Goal: Information Seeking & Learning: Check status

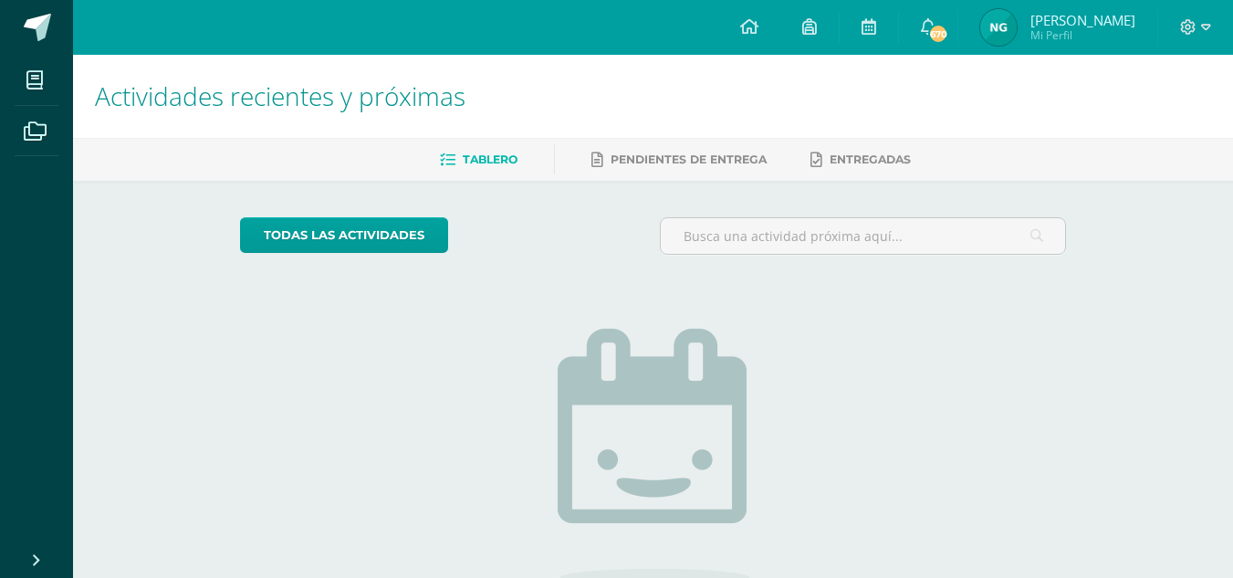
click at [1016, 29] on img at bounding box center [998, 27] width 36 height 36
click at [1015, 26] on img at bounding box center [998, 27] width 36 height 36
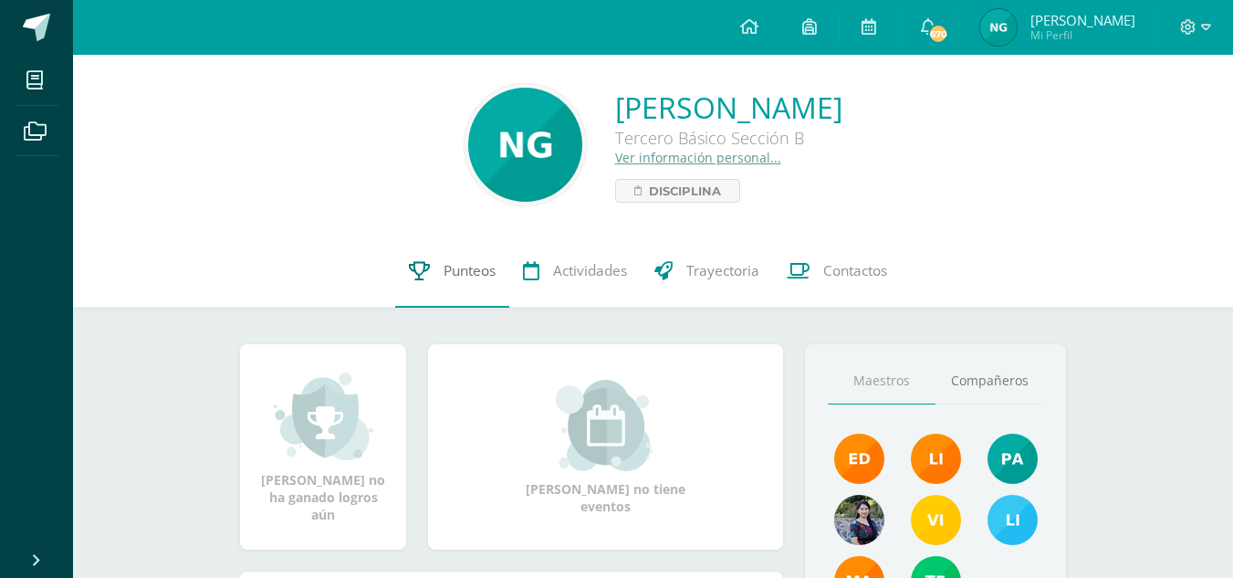
click at [467, 282] on link "Punteos" at bounding box center [452, 270] width 114 height 73
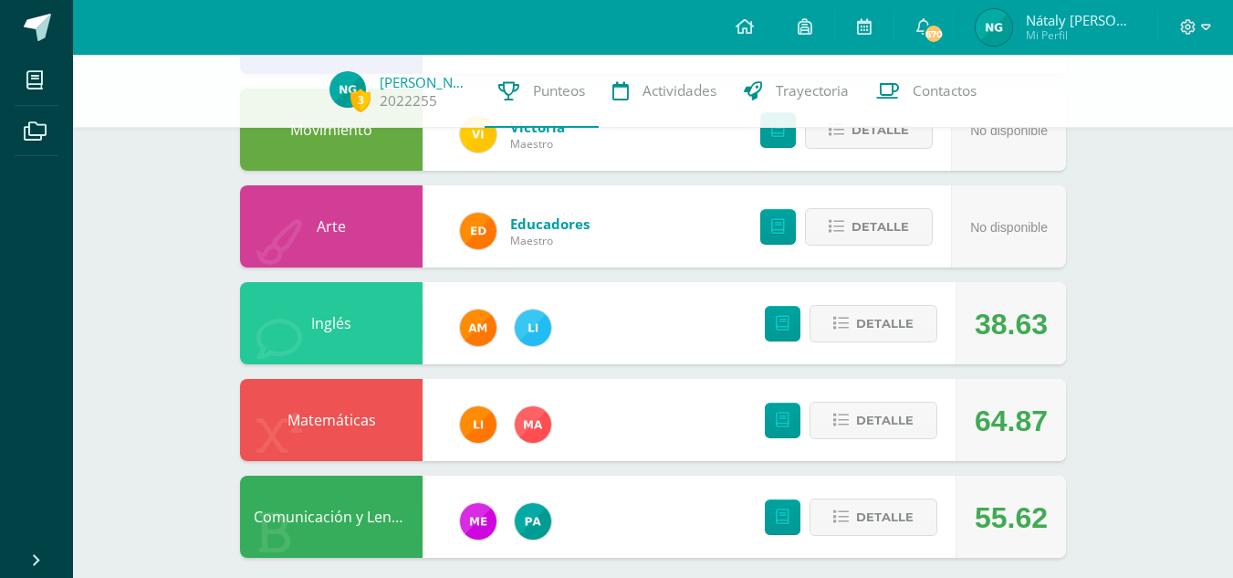
scroll to position [685, 0]
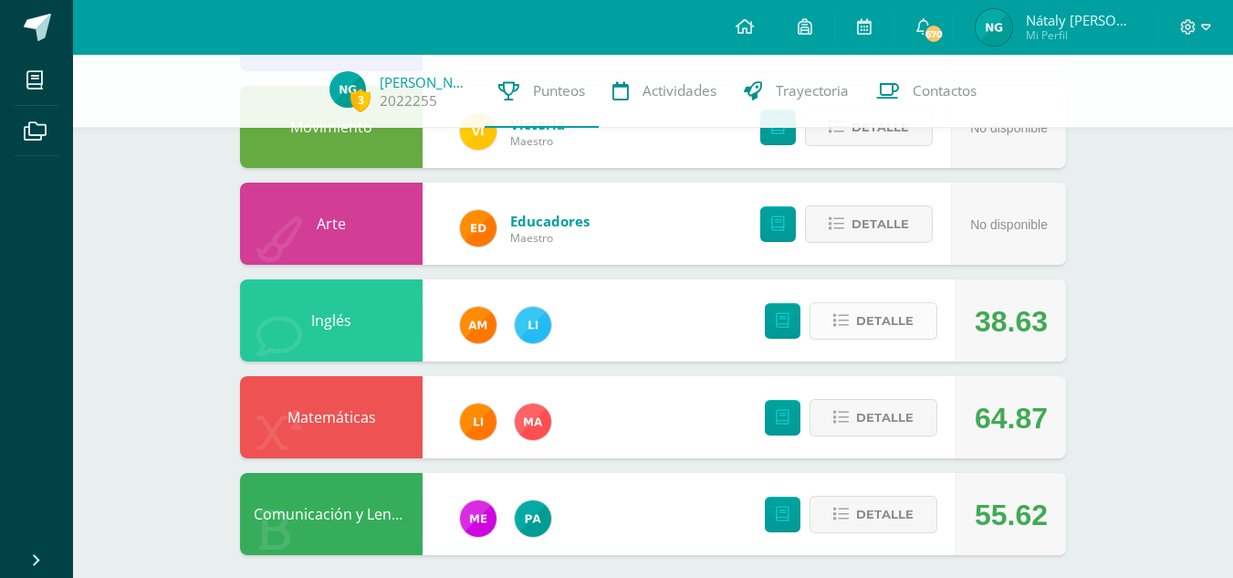
click at [877, 315] on span "Detalle" at bounding box center [884, 321] width 57 height 34
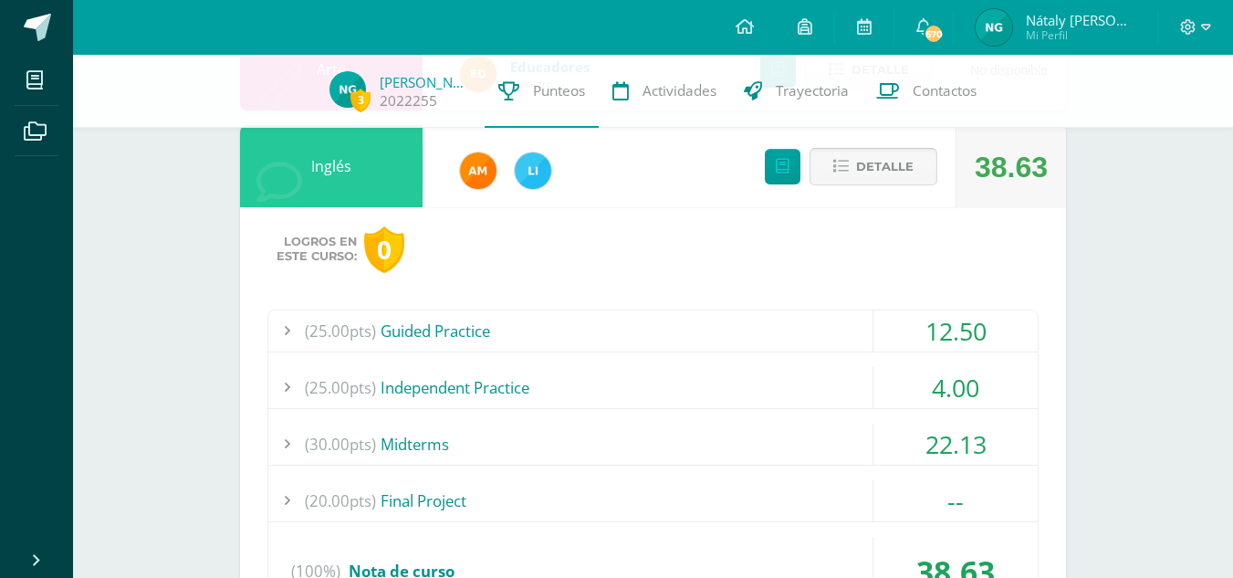
scroll to position [840, 0]
click at [598, 328] on div "(25.00pts) Guided Practice" at bounding box center [652, 329] width 769 height 41
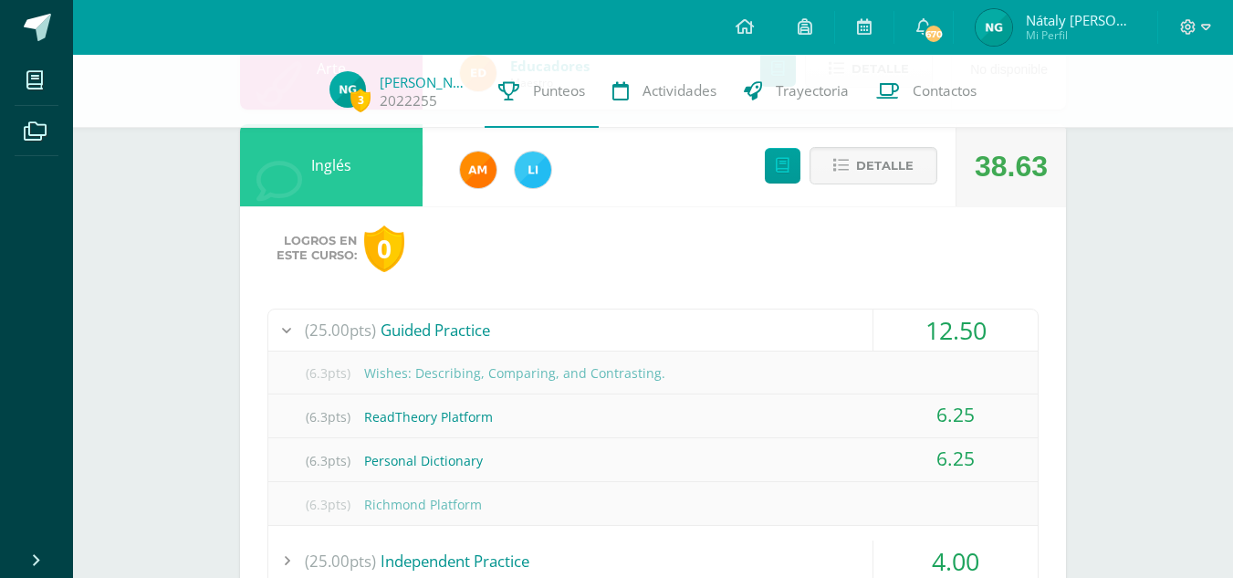
click at [598, 328] on div "(25.00pts) Guided Practice" at bounding box center [652, 329] width 769 height 41
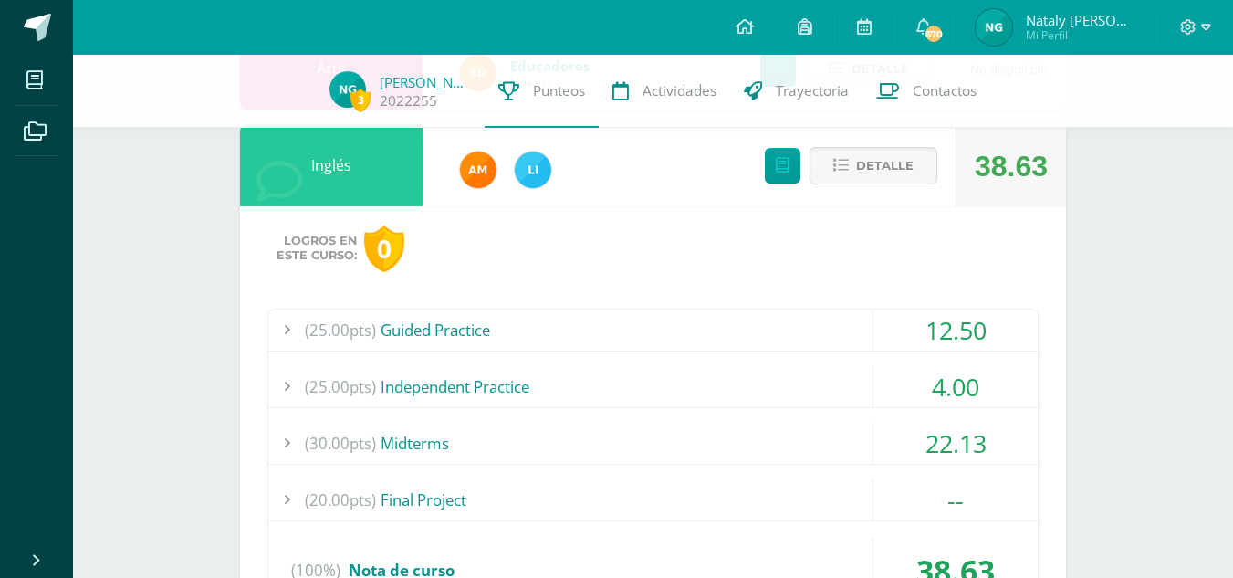
click at [551, 383] on div "(25.00pts) Independent Practice" at bounding box center [652, 386] width 769 height 41
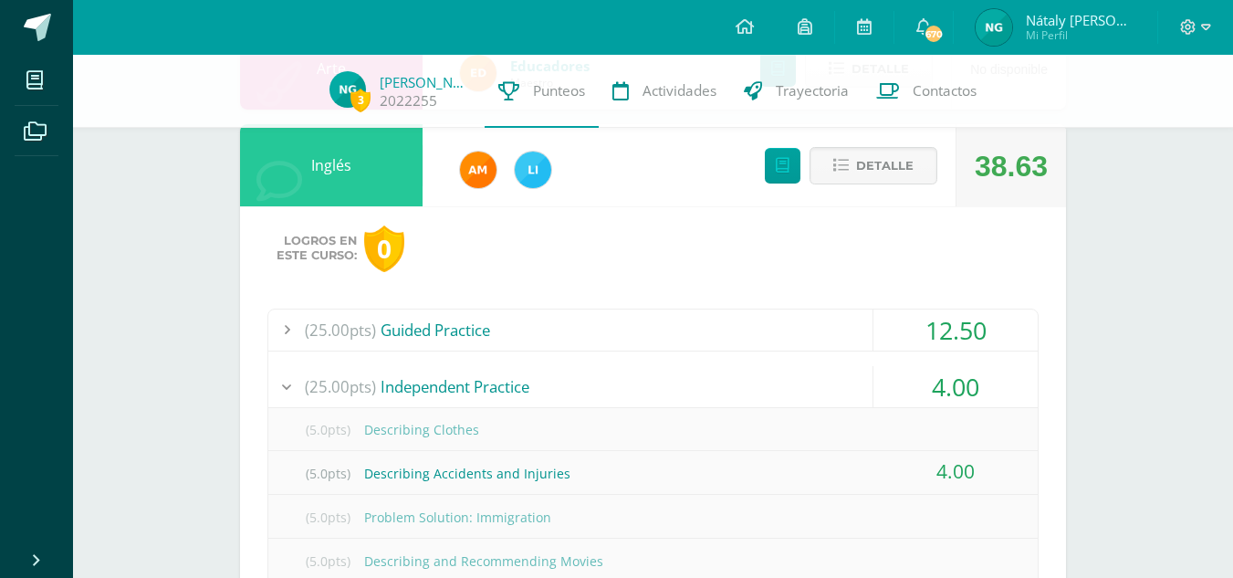
click at [551, 383] on div "(25.00pts) Independent Practice" at bounding box center [652, 386] width 769 height 41
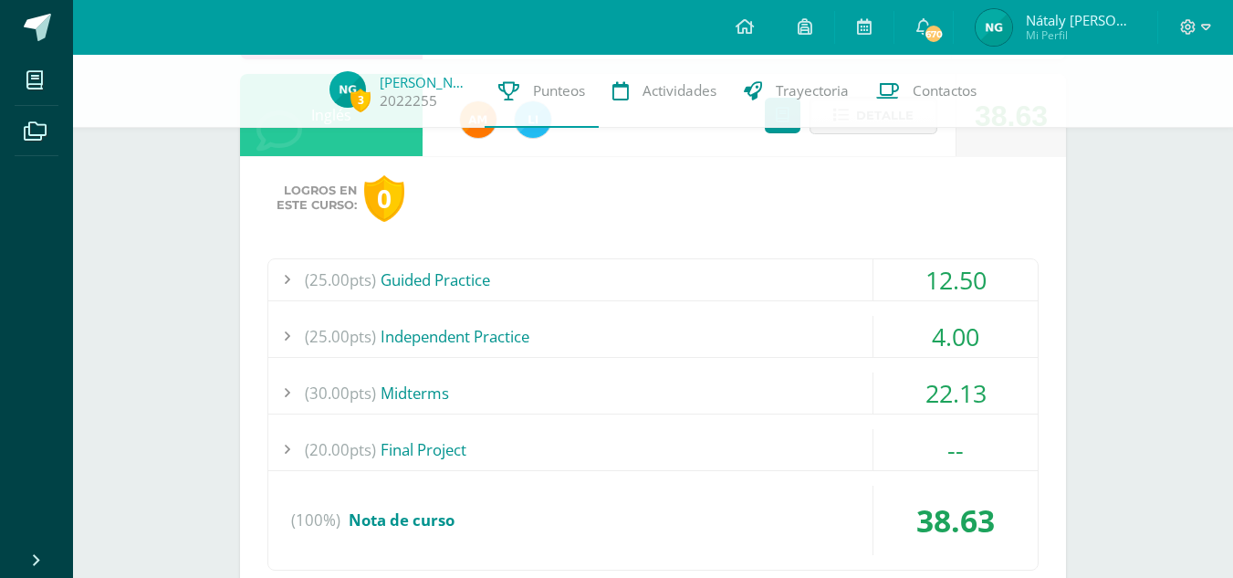
scroll to position [892, 0]
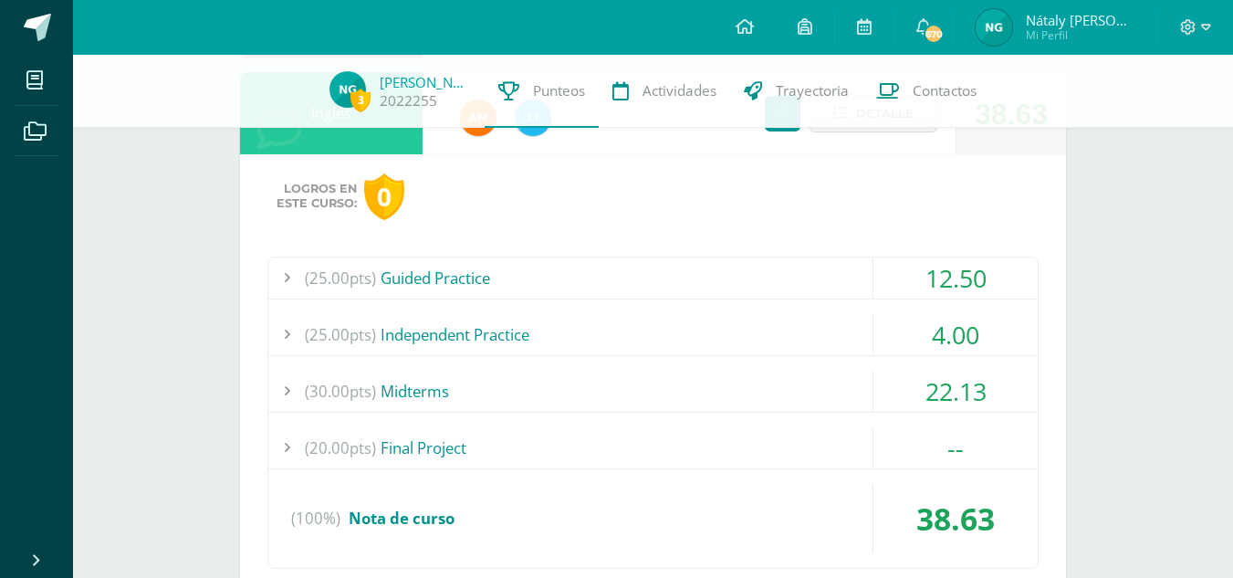
click at [479, 383] on div "(30.00pts) Midterms" at bounding box center [652, 390] width 769 height 41
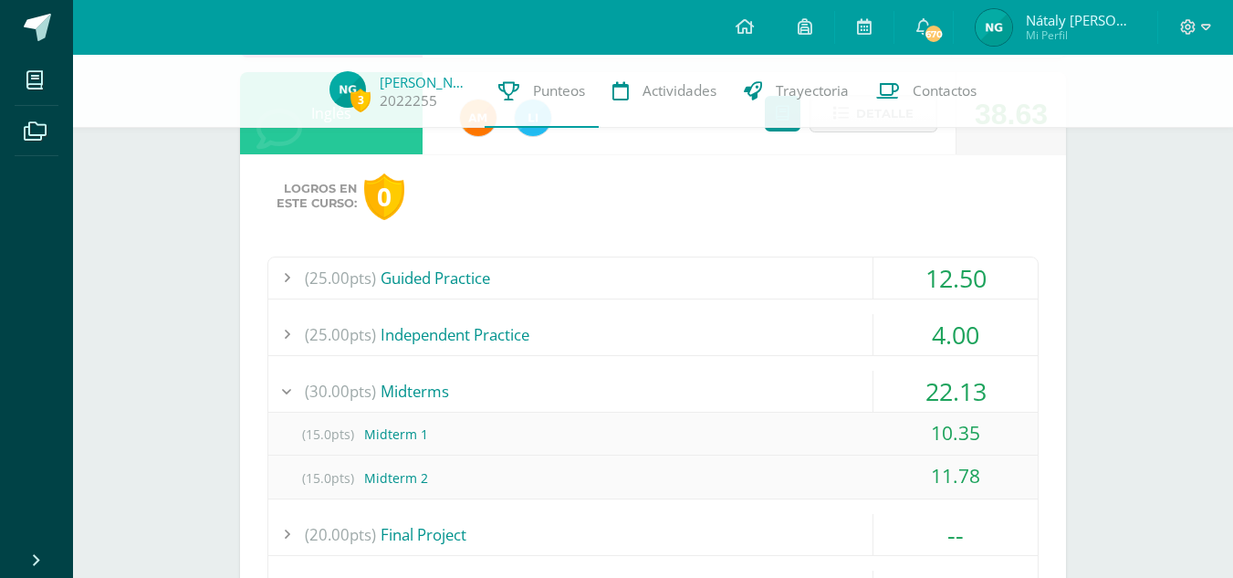
click at [479, 383] on div "(30.00pts) Midterms" at bounding box center [652, 390] width 769 height 41
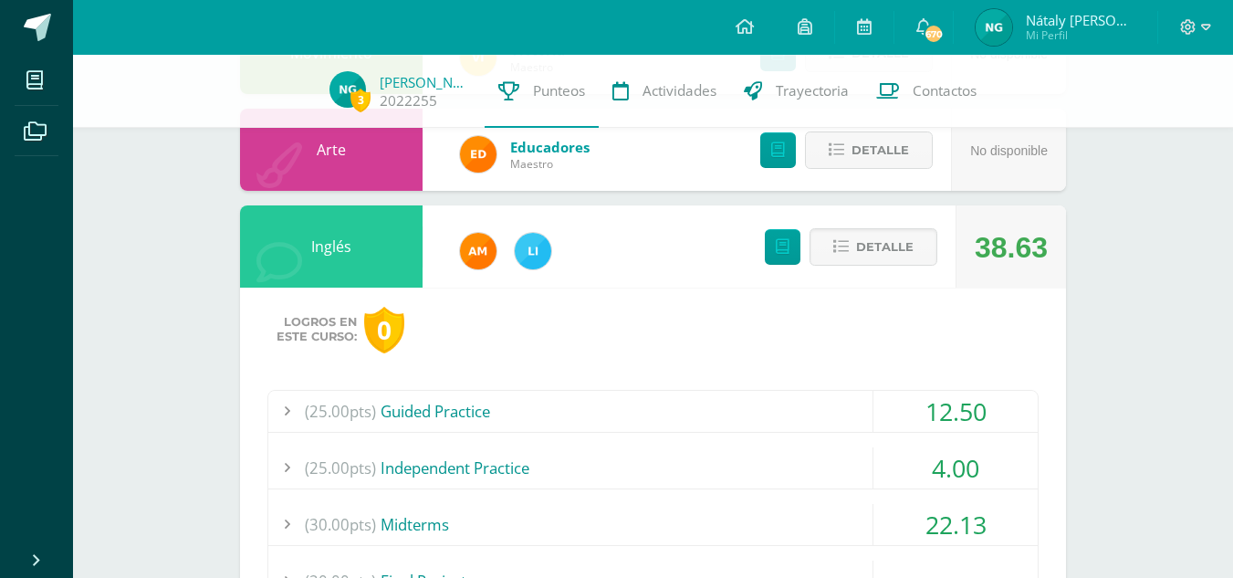
scroll to position [758, 0]
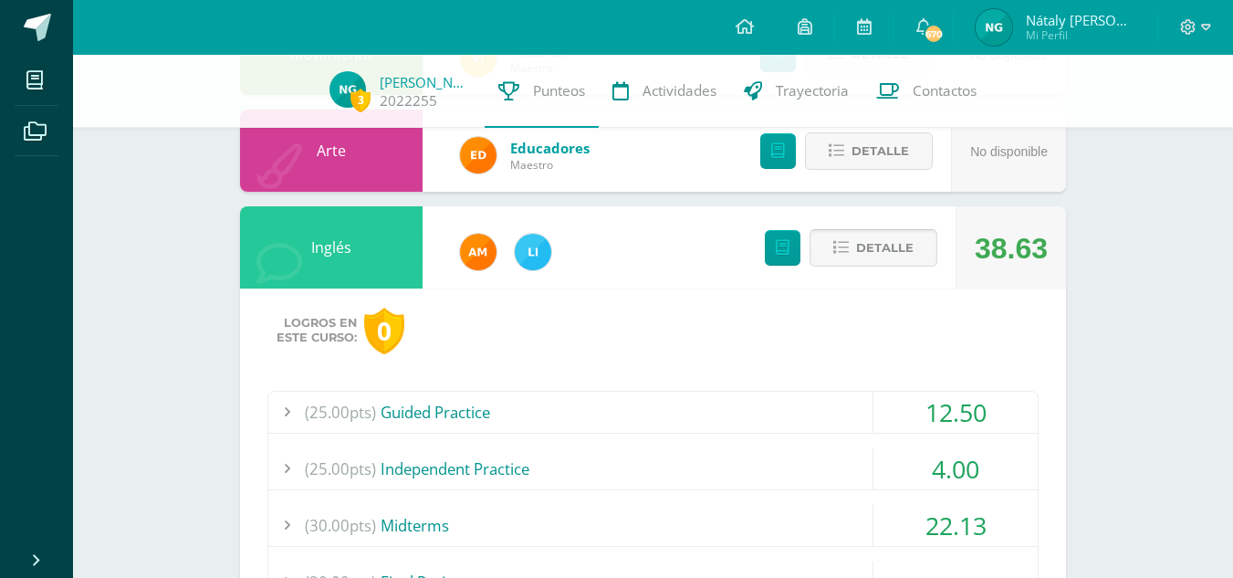
click at [865, 258] on span "Detalle" at bounding box center [884, 248] width 57 height 34
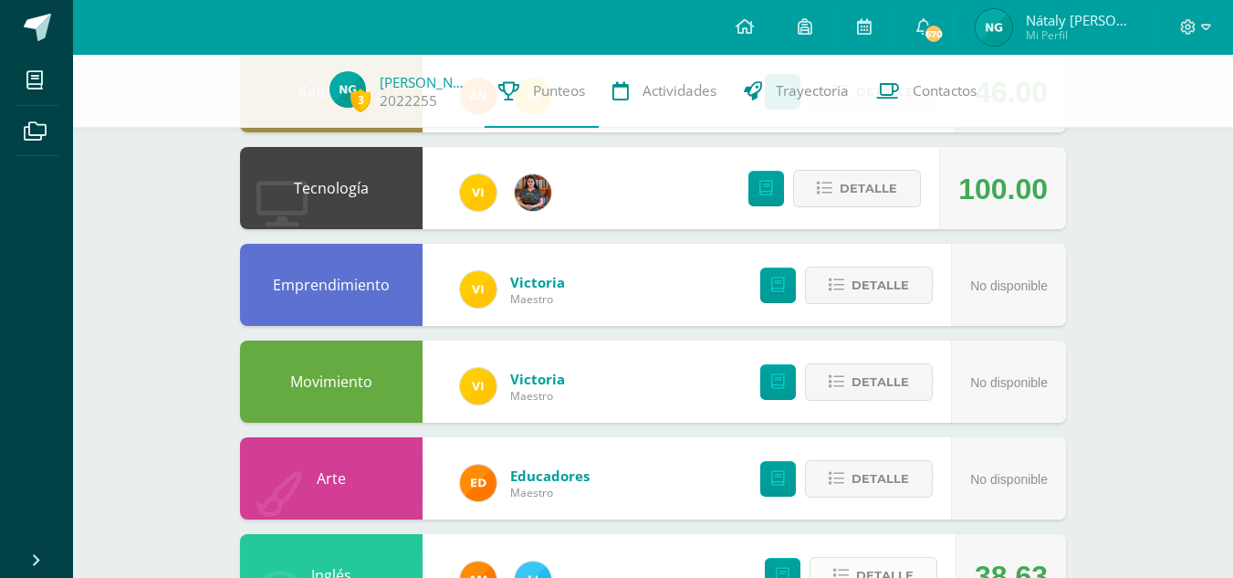
scroll to position [0, 0]
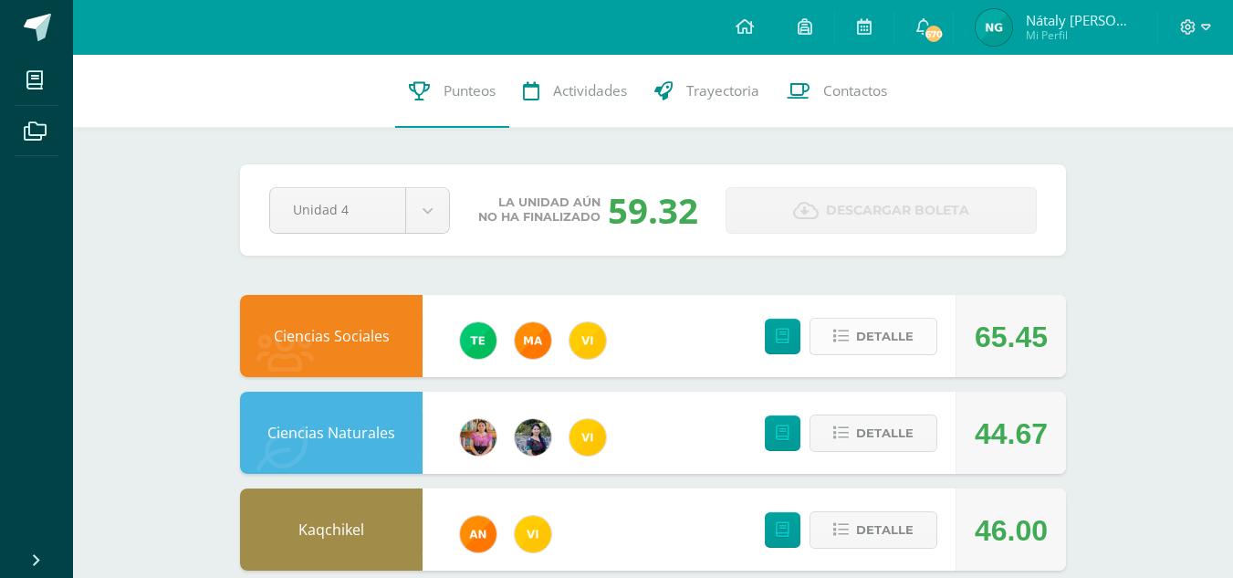
click at [913, 329] on button "Detalle" at bounding box center [873, 336] width 128 height 37
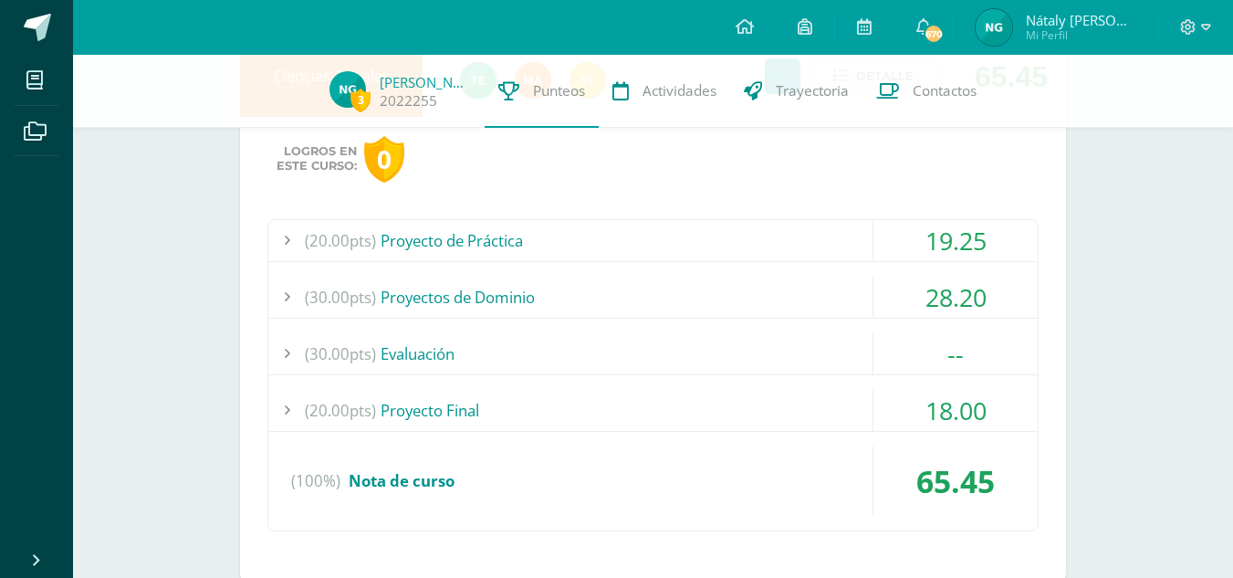
scroll to position [262, 0]
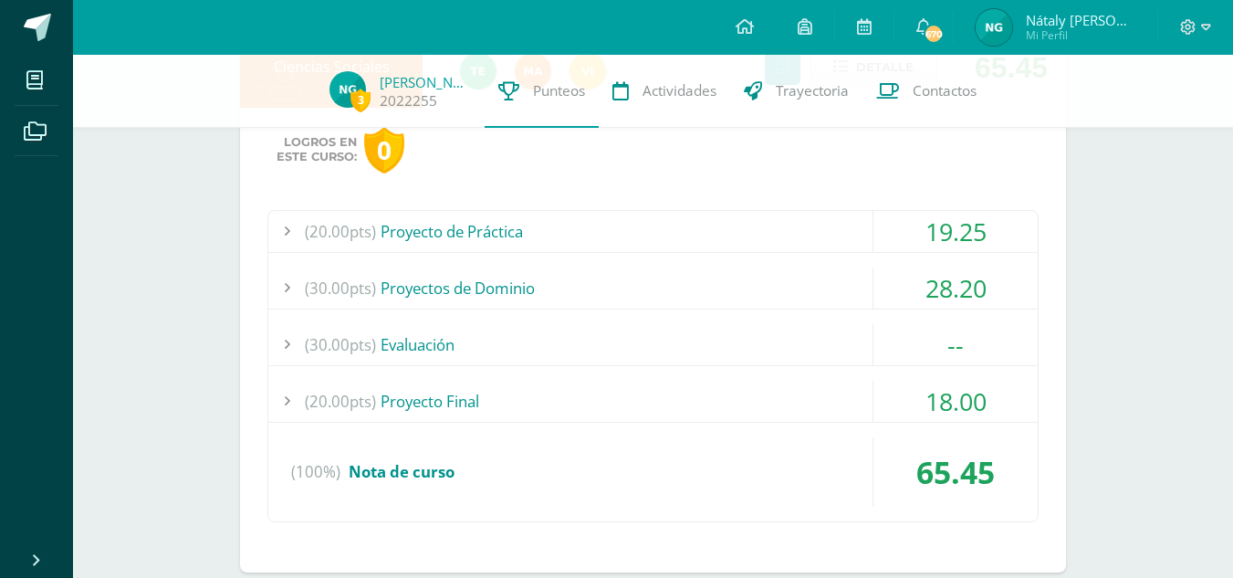
click at [572, 234] on div "(20.00pts) Proyecto de Práctica" at bounding box center [652, 231] width 769 height 41
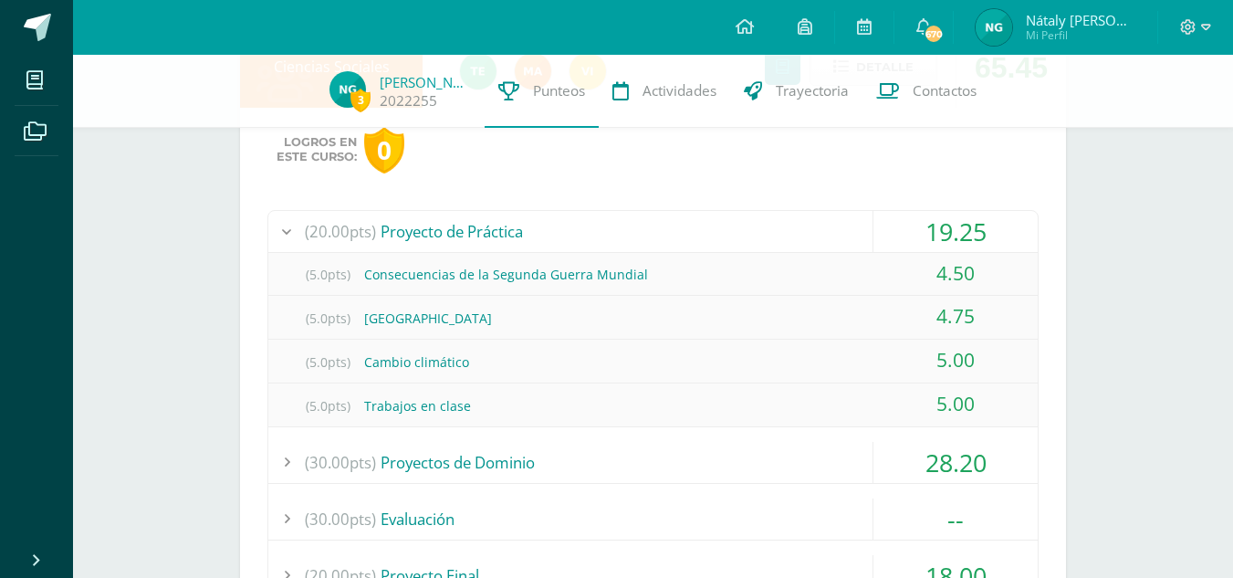
click at [573, 234] on div "(20.00pts) Proyecto de Práctica" at bounding box center [652, 231] width 769 height 41
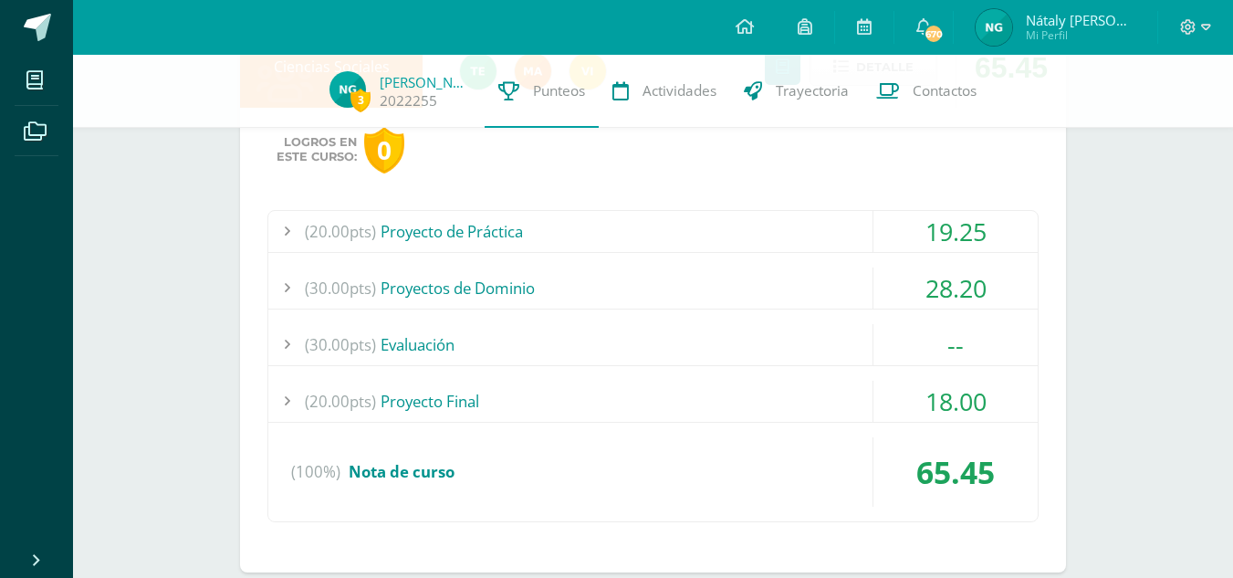
scroll to position [265, 0]
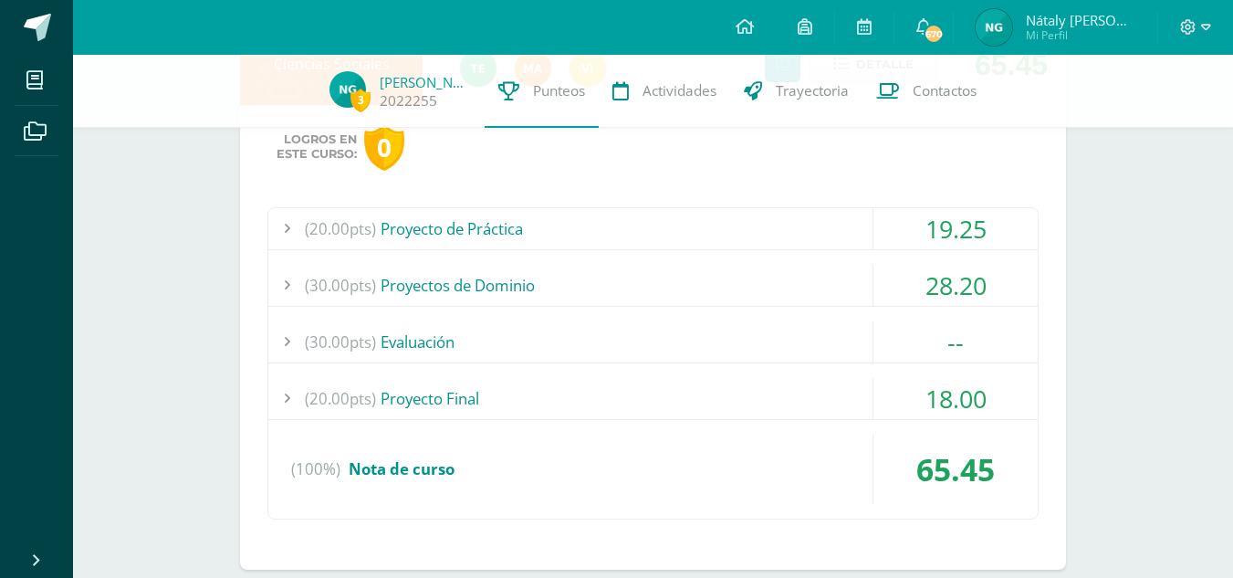
click at [493, 279] on div "(30.00pts) Proyectos de Dominio" at bounding box center [652, 285] width 769 height 41
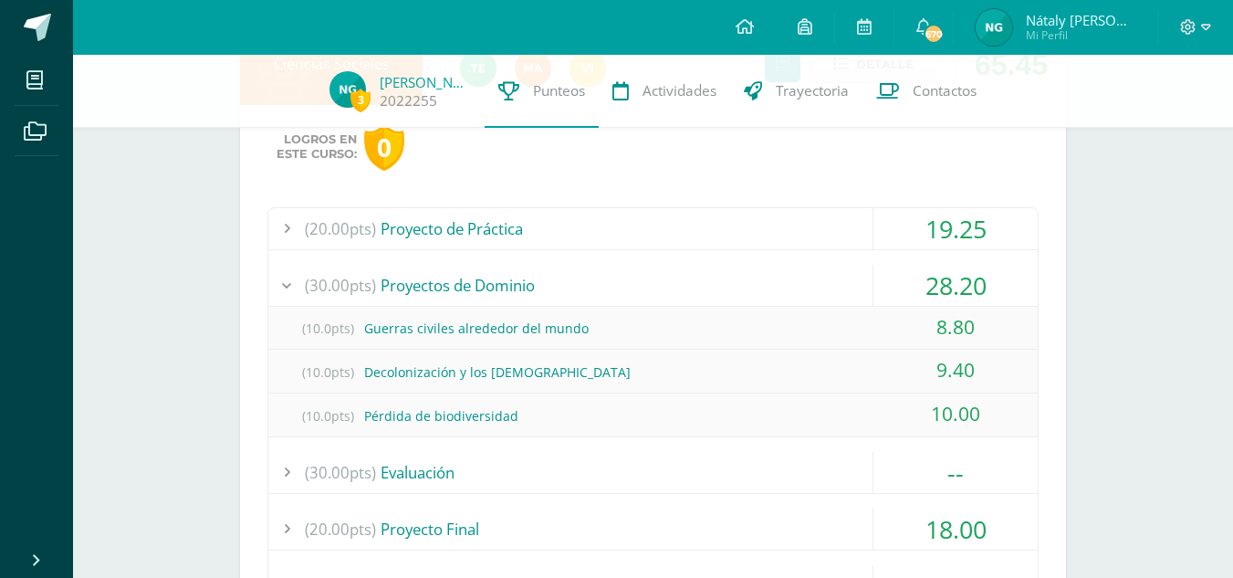
click at [495, 279] on div "(30.00pts) Proyectos de Dominio" at bounding box center [652, 285] width 769 height 41
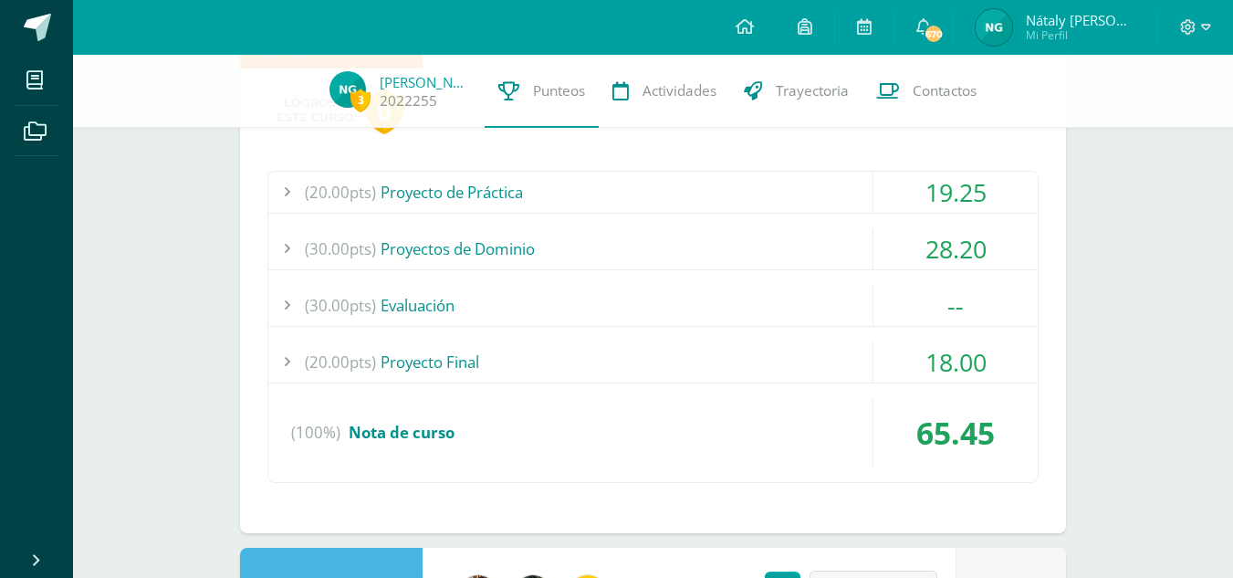
scroll to position [303, 0]
click at [392, 368] on div "(20.00pts) Proyecto Final" at bounding box center [652, 359] width 769 height 41
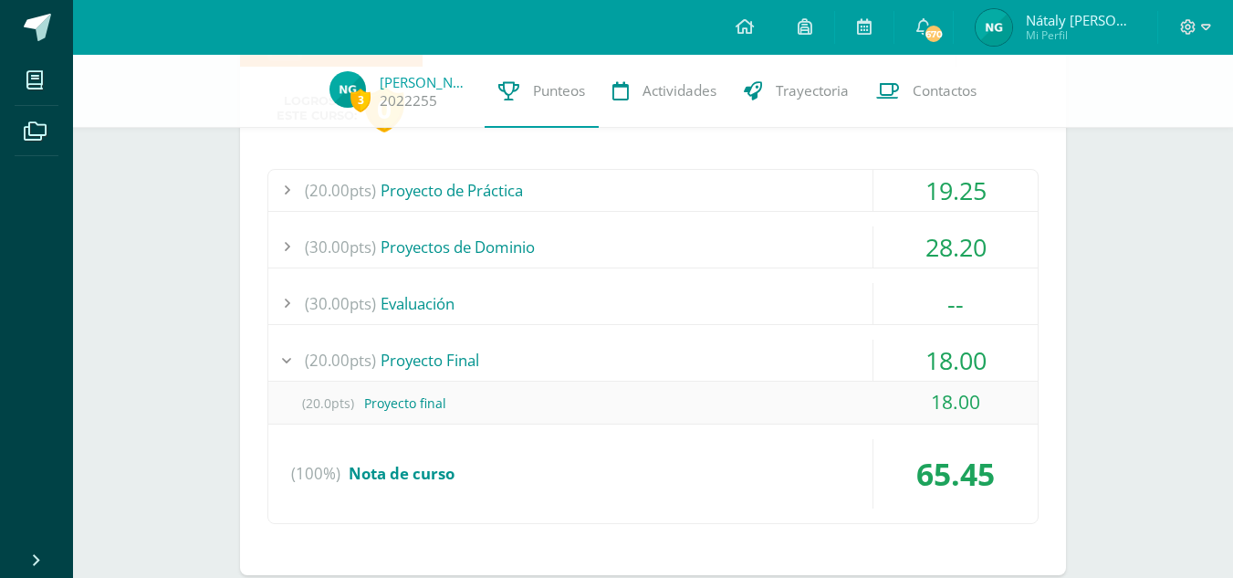
click at [421, 353] on div "(20.00pts) Proyecto Final" at bounding box center [652, 359] width 769 height 41
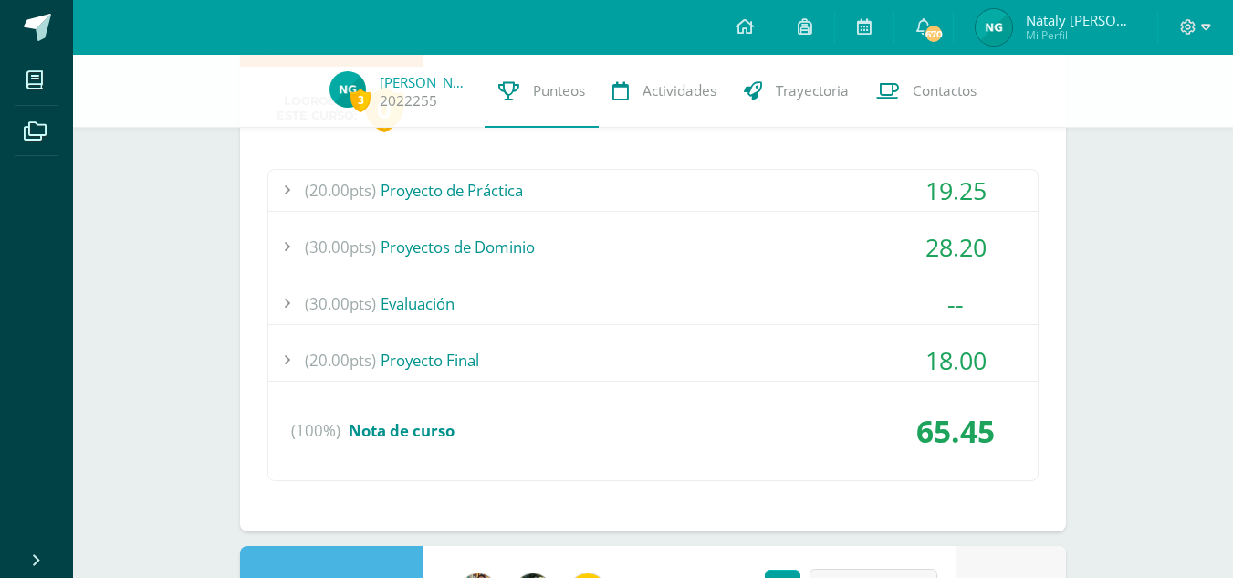
click at [422, 308] on div "(30.00pts) Evaluación" at bounding box center [652, 303] width 769 height 41
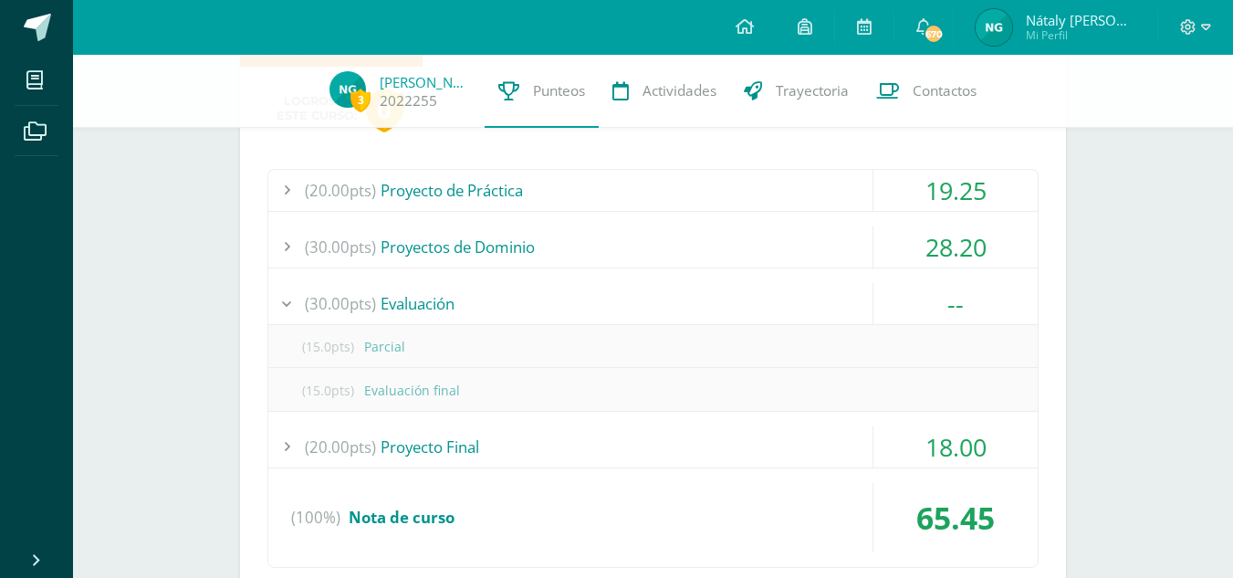
click at [422, 308] on div "(30.00pts) Evaluación" at bounding box center [652, 303] width 769 height 41
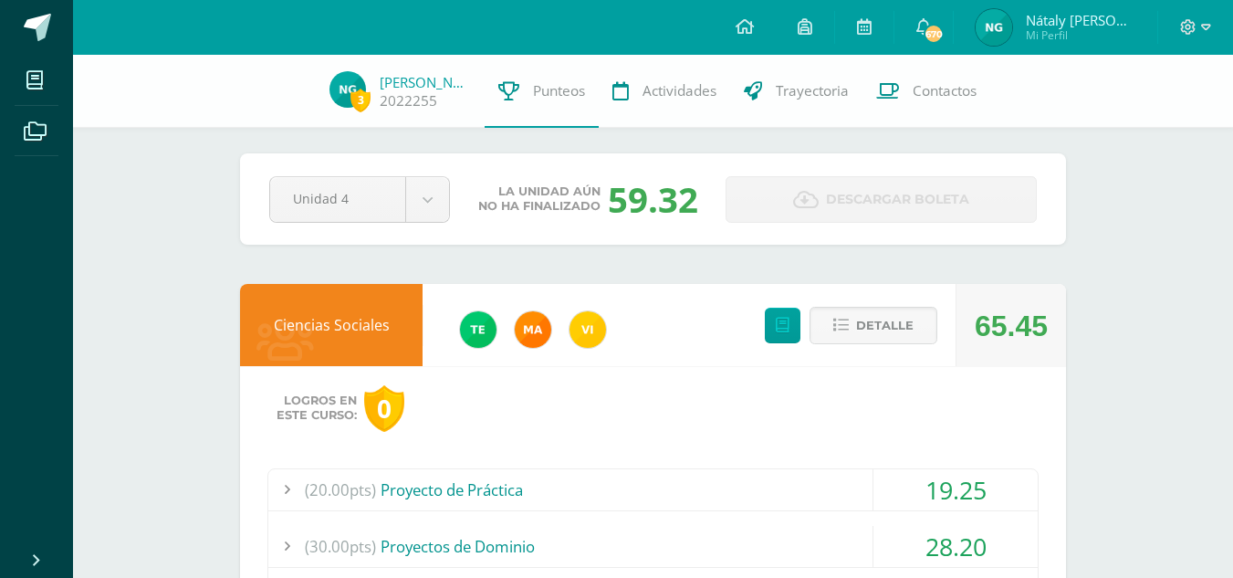
scroll to position [2, 0]
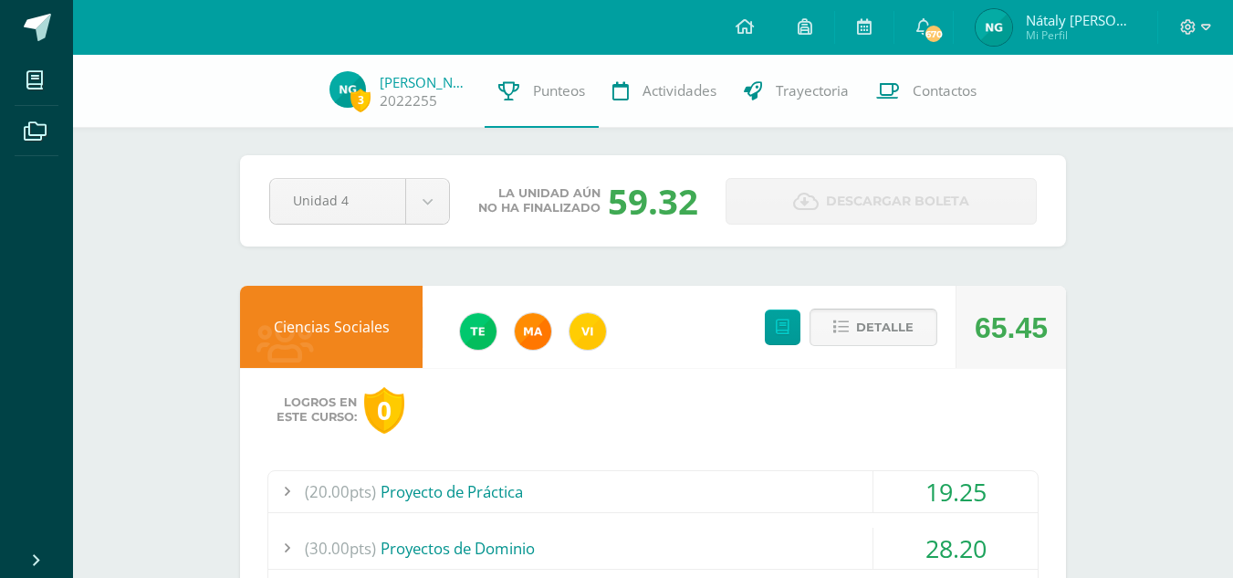
click at [891, 329] on span "Detalle" at bounding box center [884, 327] width 57 height 34
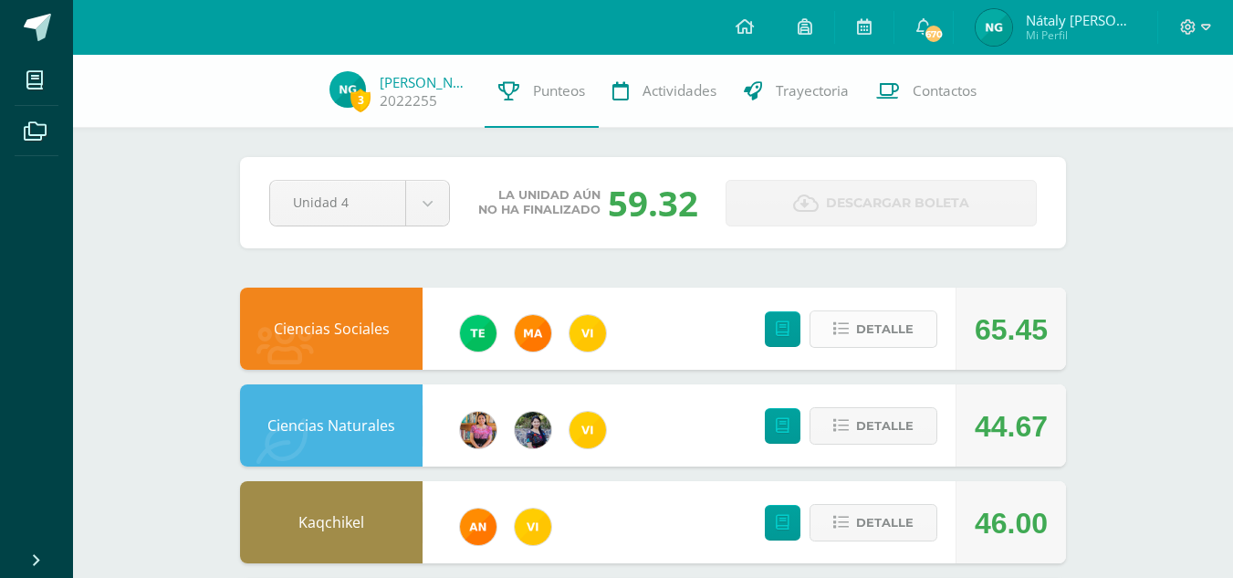
scroll to position [699, 0]
